Goal: Task Accomplishment & Management: Complete application form

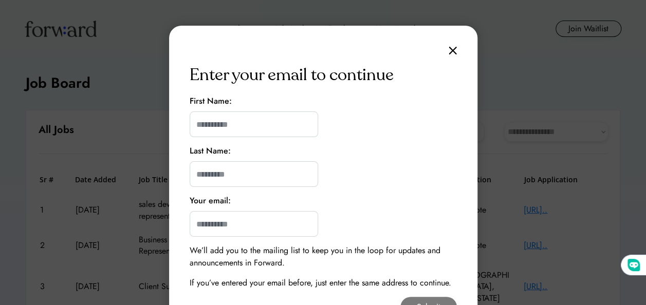
click at [454, 50] on img at bounding box center [453, 50] width 8 height 9
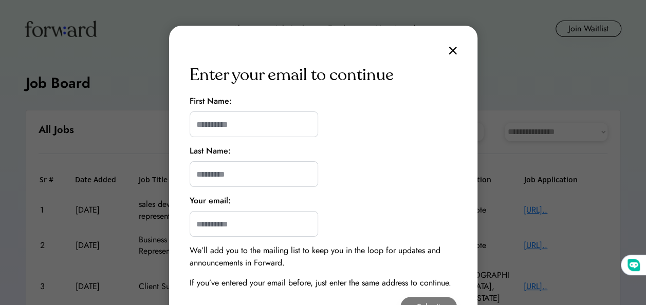
click at [450, 50] on img at bounding box center [453, 50] width 8 height 9
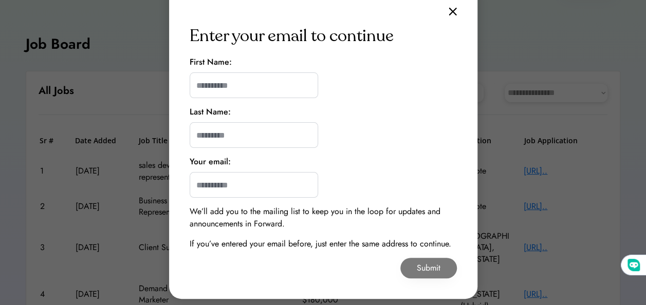
scroll to position [39, 0]
click at [451, 15] on img at bounding box center [453, 12] width 8 height 9
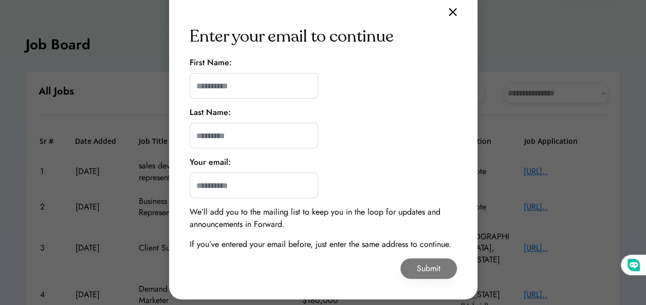
click at [451, 15] on img at bounding box center [453, 12] width 8 height 9
click at [227, 88] on input "input" at bounding box center [254, 86] width 128 height 26
type input "****"
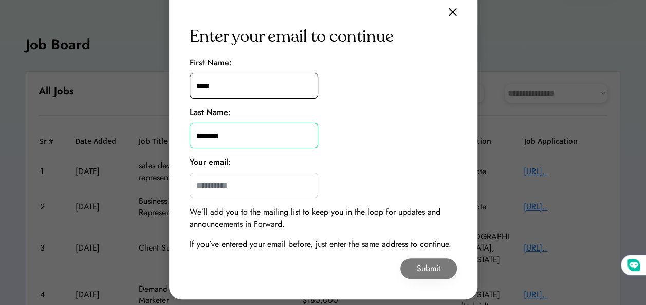
type input "*******"
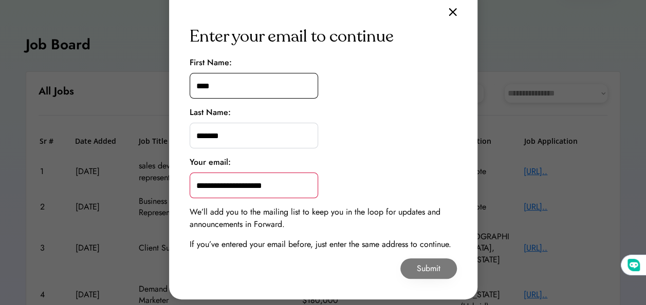
type input "**********"
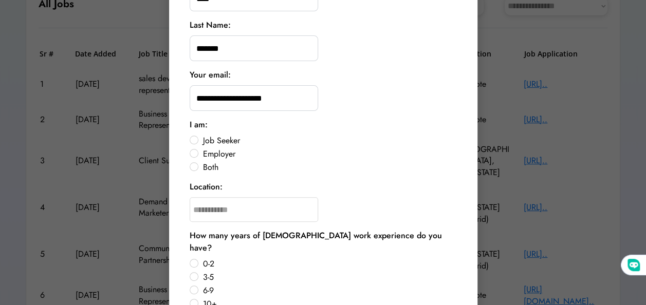
scroll to position [129, 0]
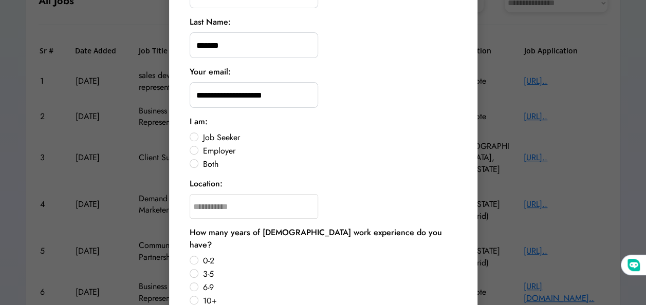
click at [200, 136] on label "Job Seeker" at bounding box center [328, 138] width 257 height 8
click at [235, 202] on input "text" at bounding box center [254, 206] width 128 height 25
type input "*******"
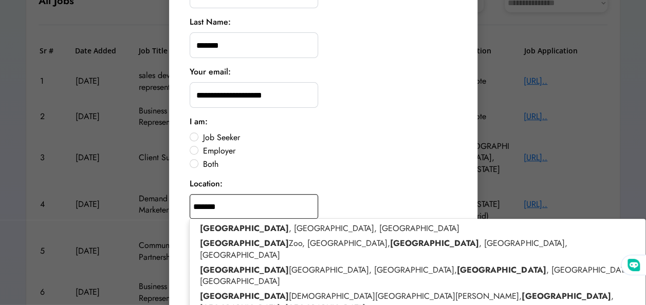
type input "**********"
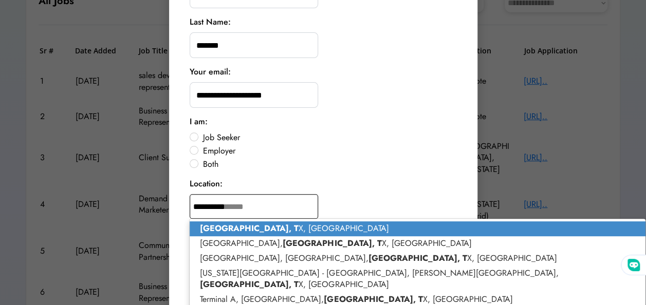
click at [255, 225] on p "Houston, T X, [GEOGRAPHIC_DATA]" at bounding box center [418, 229] width 456 height 15
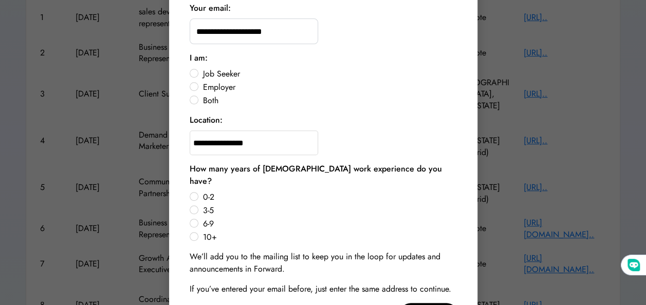
scroll to position [195, 0]
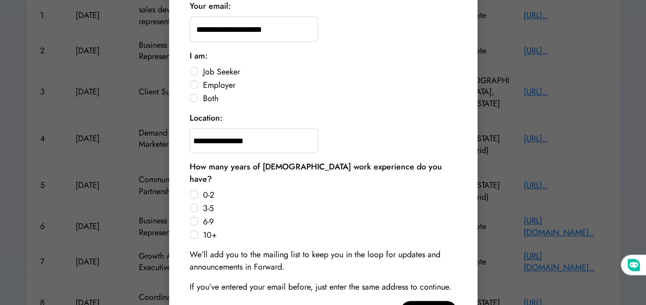
type input "**********"
click at [200, 205] on label "3-5" at bounding box center [328, 209] width 257 height 8
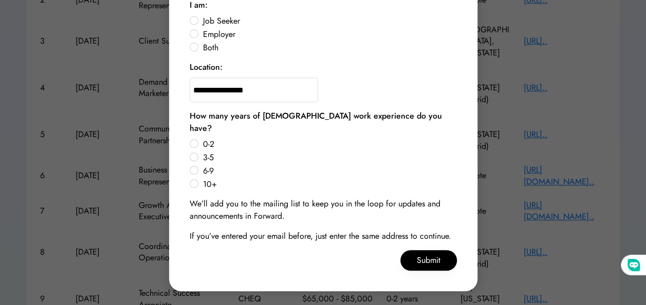
scroll to position [246, 0]
click at [434, 250] on button "Submit" at bounding box center [428, 260] width 57 height 21
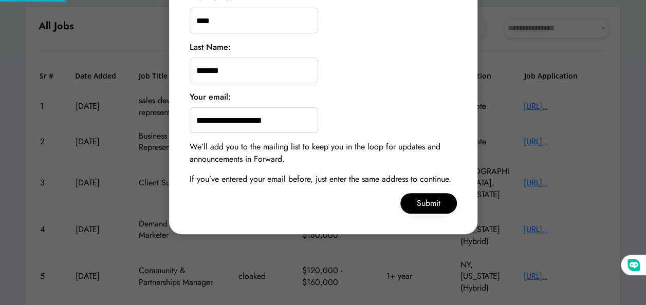
scroll to position [107, 0]
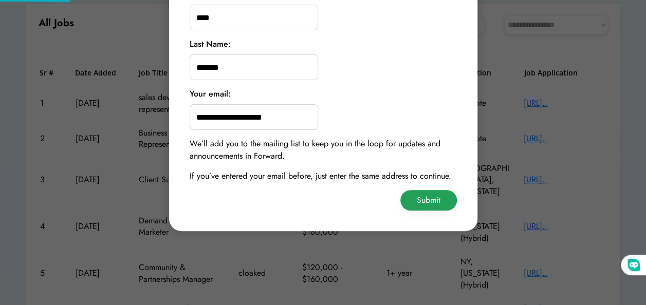
click at [426, 208] on button "Submit" at bounding box center [428, 200] width 57 height 21
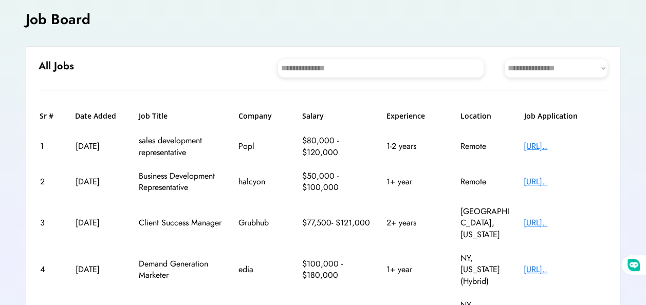
scroll to position [64, 0]
click at [551, 65] on select "**********" at bounding box center [556, 68] width 103 height 19
select select "********"
click at [505, 59] on select "**********" at bounding box center [556, 68] width 103 height 19
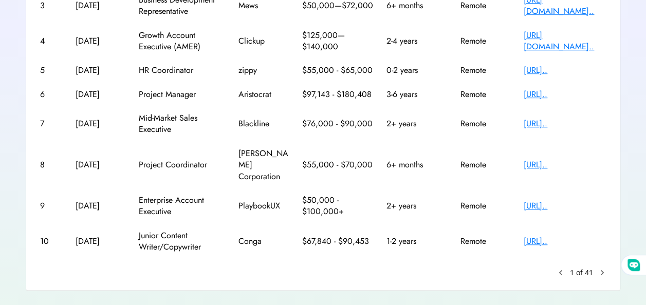
scroll to position [286, 0]
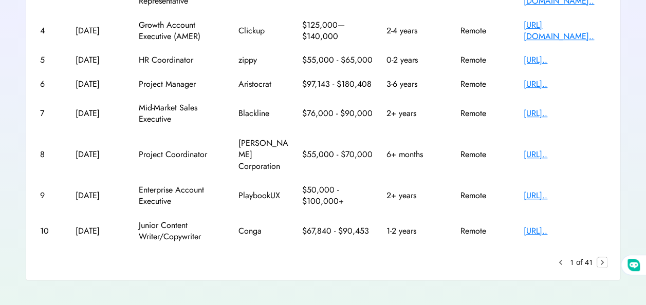
click at [604, 257] on text "chevron_right" at bounding box center [602, 262] width 10 height 10
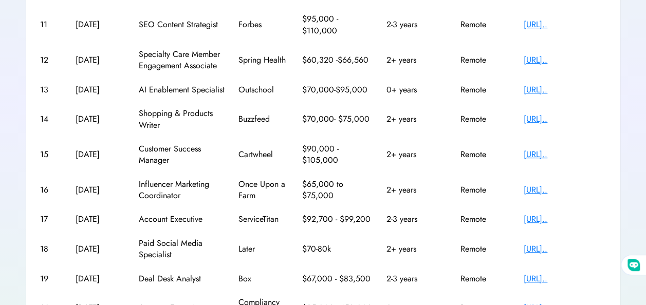
scroll to position [186, 0]
click at [550, 153] on div "[URL].." at bounding box center [565, 154] width 82 height 11
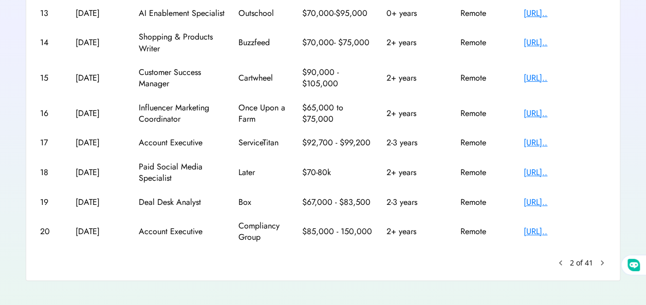
scroll to position [272, 0]
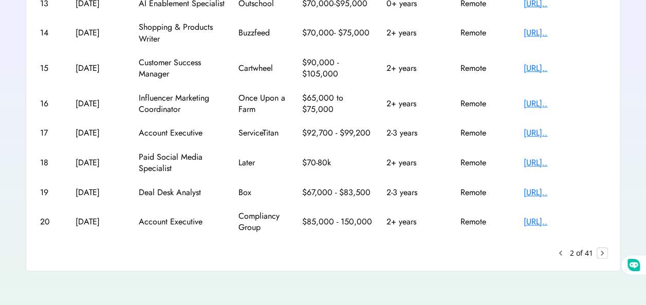
click at [602, 255] on text "chevron_right" at bounding box center [602, 253] width 10 height 10
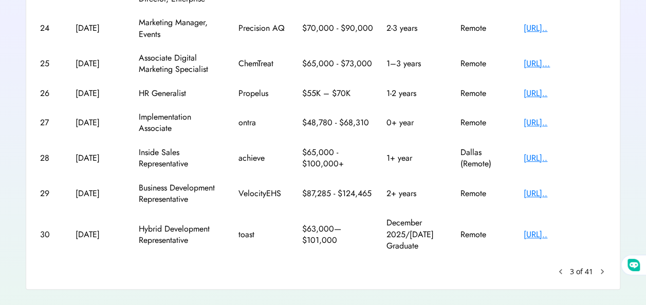
scroll to position [297, 0]
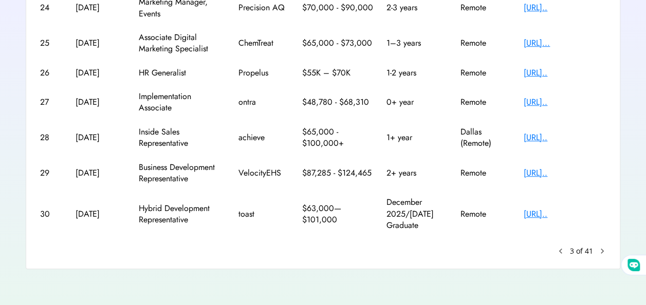
click at [605, 250] on text "chevron_right" at bounding box center [602, 251] width 10 height 10
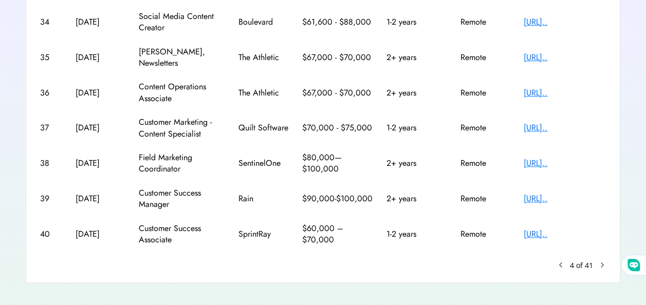
scroll to position [309, 0]
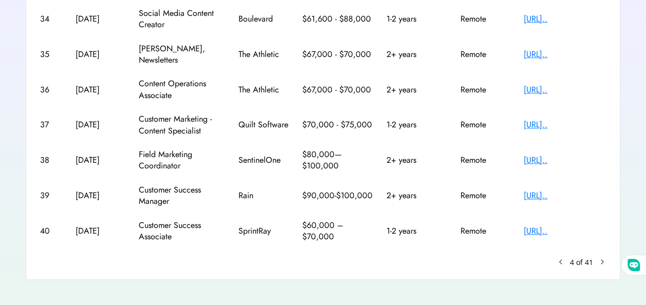
click at [601, 257] on text "chevron_right" at bounding box center [602, 262] width 10 height 10
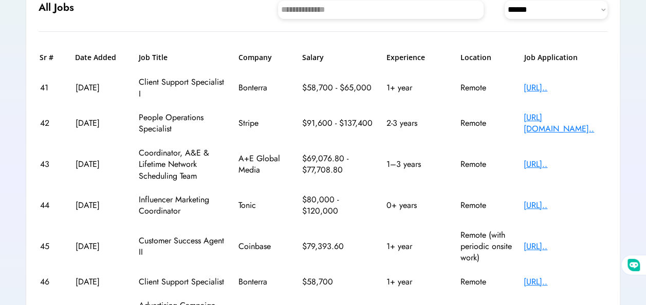
scroll to position [123, 0]
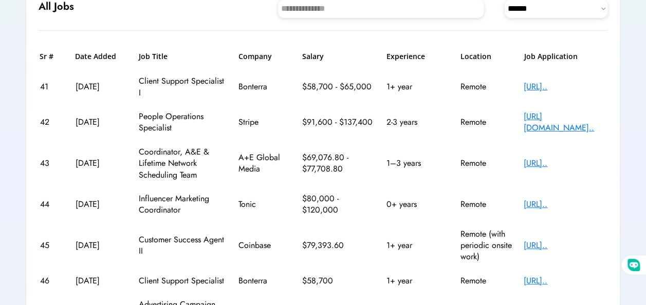
click at [536, 159] on div "[URL].." at bounding box center [565, 163] width 82 height 11
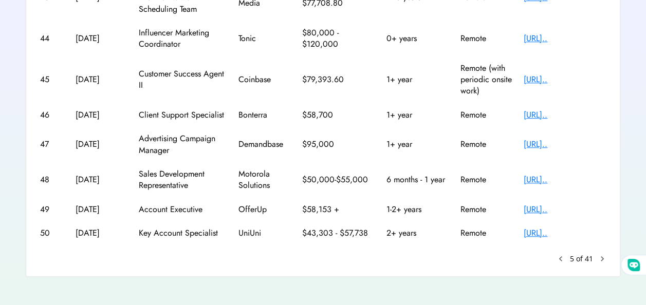
scroll to position [297, 0]
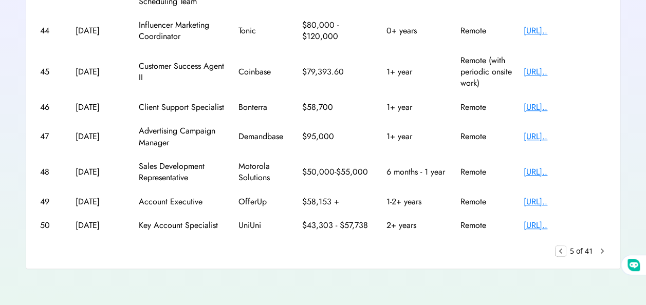
click at [560, 248] on text "keyboard_arrow_left" at bounding box center [561, 251] width 10 height 10
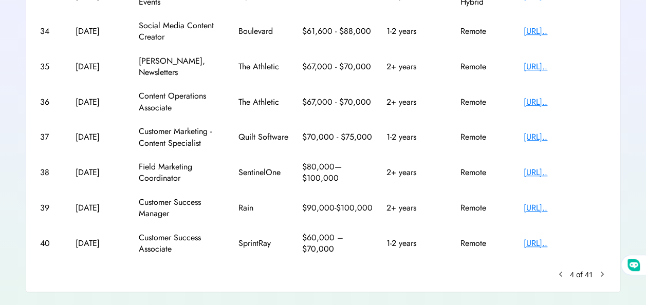
scroll to position [309, 0]
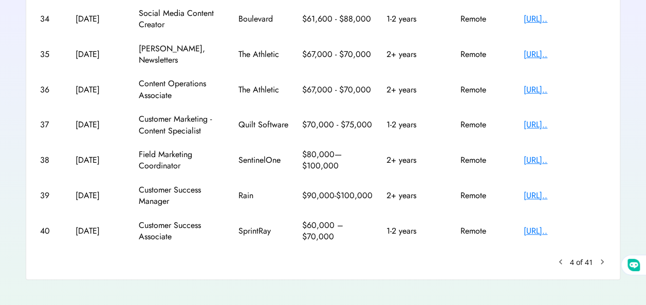
click at [559, 257] on text "keyboard_arrow_left" at bounding box center [561, 262] width 10 height 10
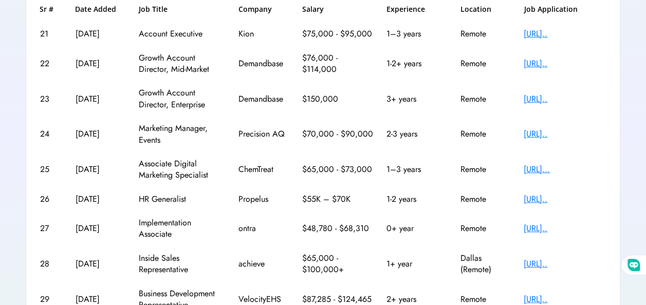
scroll to position [297, 0]
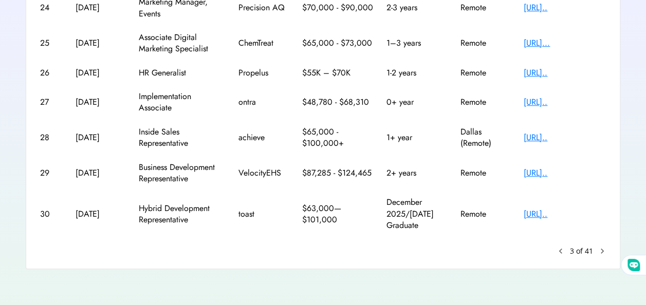
click at [558, 250] on text "keyboard_arrow_left" at bounding box center [561, 251] width 10 height 10
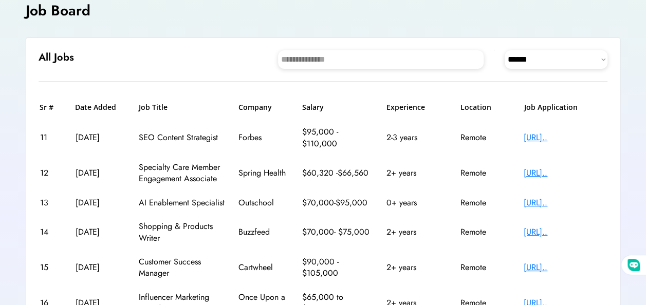
scroll to position [65, 0]
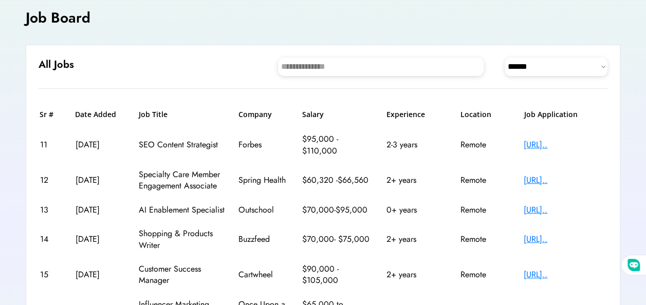
click at [532, 179] on div "[URL].." at bounding box center [565, 180] width 82 height 11
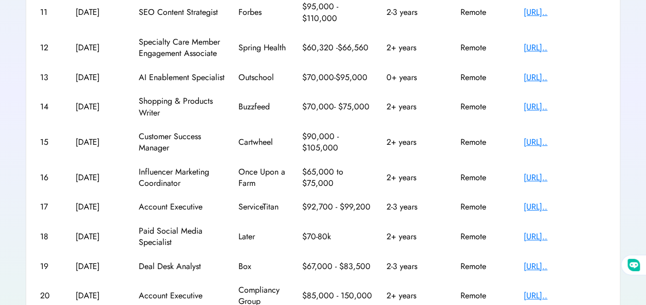
scroll to position [274, 0]
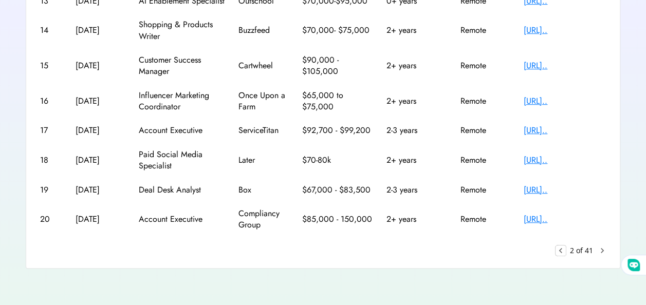
click at [562, 246] on text "keyboard_arrow_left" at bounding box center [561, 251] width 10 height 10
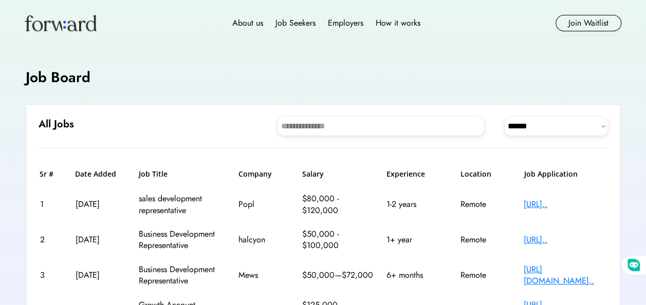
scroll to position [0, 0]
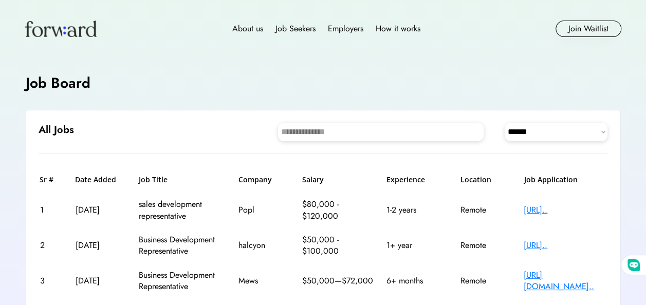
click at [574, 206] on div "[URL].." at bounding box center [565, 210] width 82 height 11
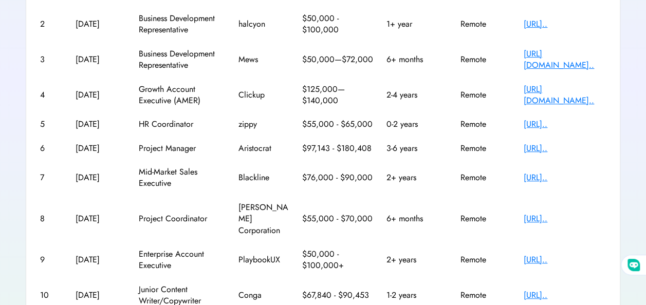
scroll to position [286, 0]
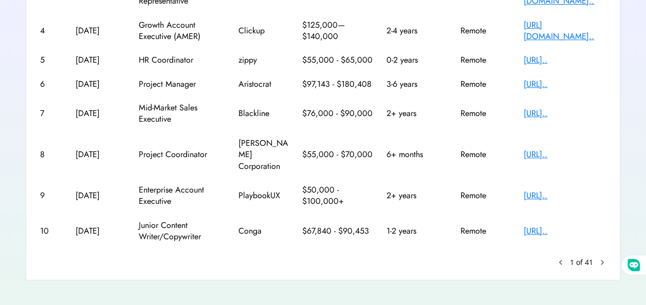
click at [545, 190] on div "[URL].." at bounding box center [565, 195] width 82 height 11
click at [602, 257] on text "chevron_right" at bounding box center [602, 262] width 10 height 10
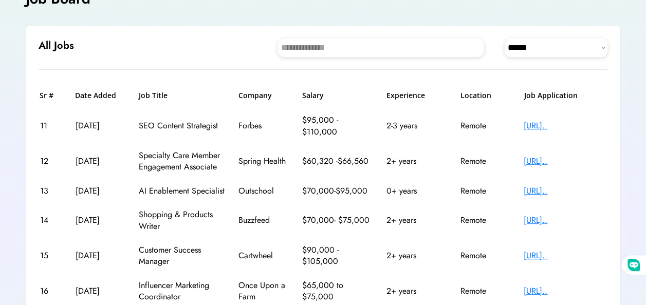
scroll to position [85, 0]
click at [538, 194] on div "[URL].." at bounding box center [565, 190] width 82 height 11
